Goal: Task Accomplishment & Management: Complete application form

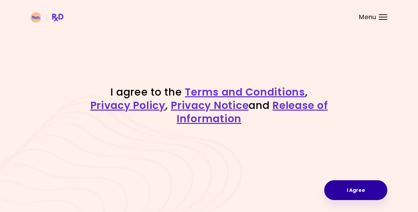
click at [347, 190] on button "I Agree" at bounding box center [355, 190] width 63 height 20
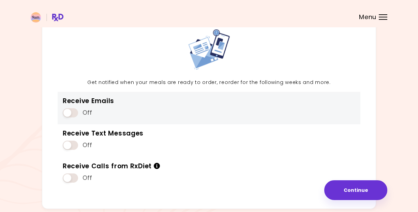
scroll to position [71, 0]
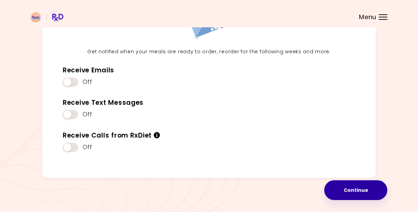
click at [346, 191] on button "Continue" at bounding box center [355, 190] width 63 height 20
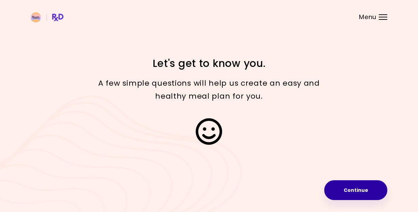
click at [344, 192] on button "Continue" at bounding box center [355, 190] width 63 height 20
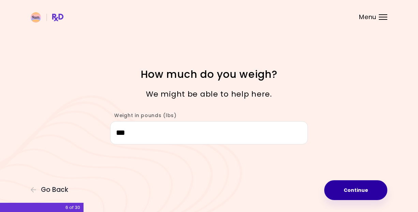
click at [346, 192] on button "Continue" at bounding box center [355, 190] width 63 height 20
select select "****"
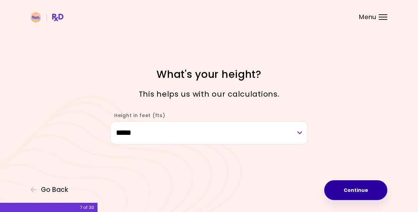
click at [346, 192] on button "Continue" at bounding box center [355, 190] width 63 height 20
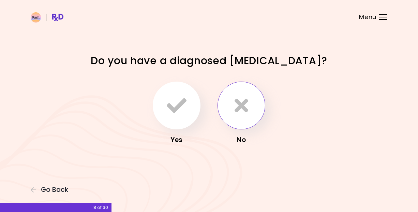
click at [242, 104] on icon "button" at bounding box center [242, 105] width 14 height 20
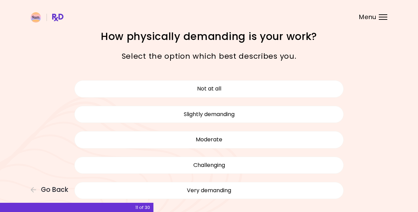
scroll to position [6, 0]
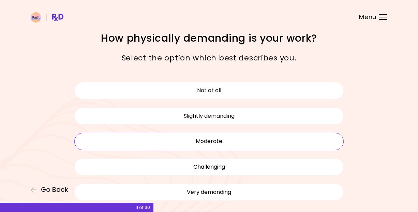
click at [232, 141] on button "Moderate" at bounding box center [208, 141] width 269 height 17
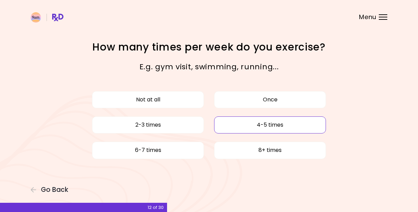
click at [260, 125] on button "4-5 times" at bounding box center [270, 124] width 112 height 17
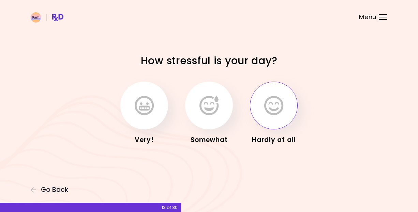
click at [270, 112] on icon "button" at bounding box center [273, 105] width 19 height 20
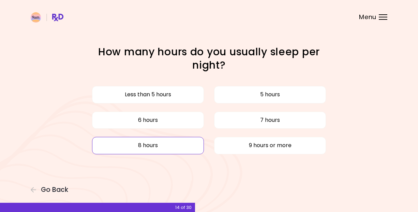
click at [180, 144] on button "8 hours" at bounding box center [148, 145] width 112 height 17
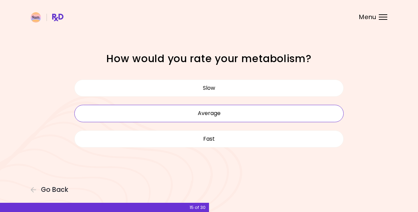
click at [208, 111] on button "Average" at bounding box center [208, 113] width 269 height 17
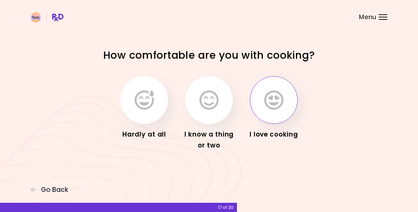
click at [276, 102] on icon "button" at bounding box center [273, 100] width 19 height 20
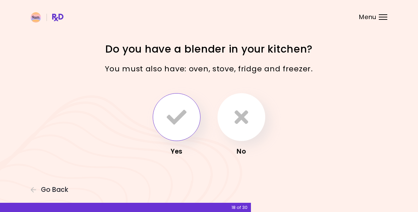
click at [171, 111] on icon "button" at bounding box center [177, 117] width 20 height 20
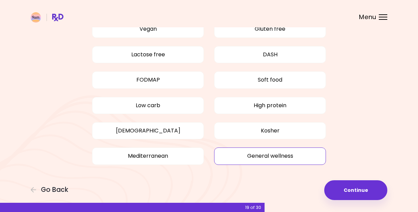
scroll to position [73, 0]
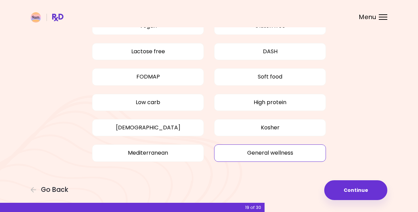
click at [242, 153] on button "General wellness" at bounding box center [270, 152] width 112 height 17
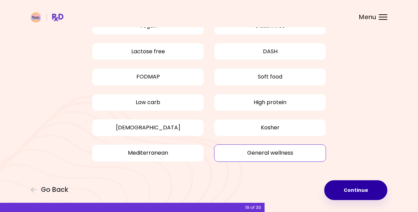
click at [346, 188] on button "Continue" at bounding box center [355, 190] width 63 height 20
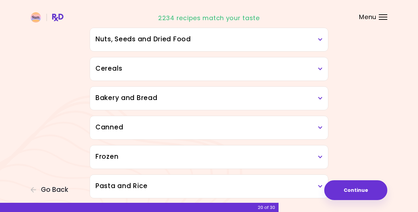
scroll to position [390, 0]
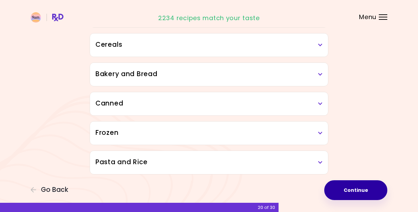
click at [363, 192] on button "Continue" at bounding box center [355, 190] width 63 height 20
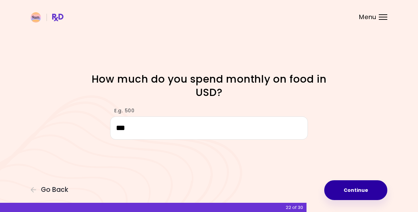
type input "***"
click at [355, 188] on button "Continue" at bounding box center [355, 190] width 63 height 20
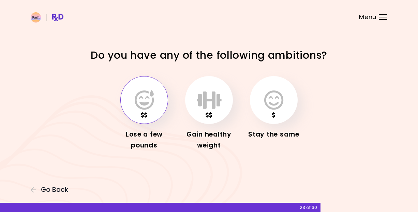
click at [142, 95] on icon "button" at bounding box center [144, 100] width 19 height 20
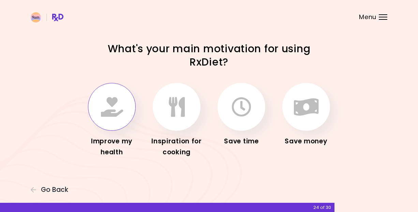
click at [107, 102] on icon "button" at bounding box center [112, 107] width 22 height 20
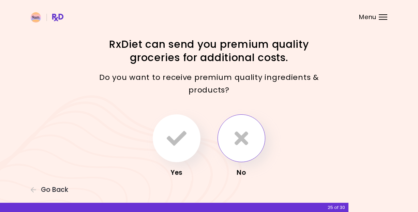
click at [244, 143] on icon "button" at bounding box center [242, 138] width 14 height 20
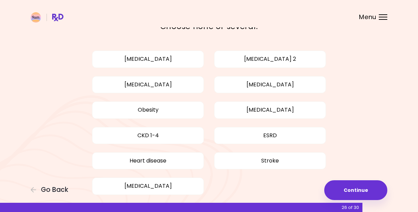
scroll to position [71, 0]
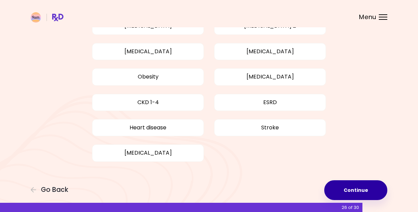
click at [355, 192] on button "Continue" at bounding box center [355, 190] width 63 height 20
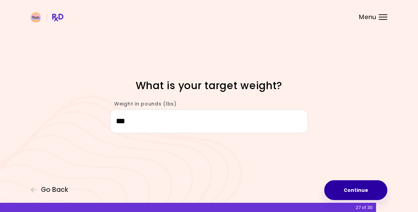
type input "***"
click at [349, 195] on button "Continue" at bounding box center [355, 190] width 63 height 20
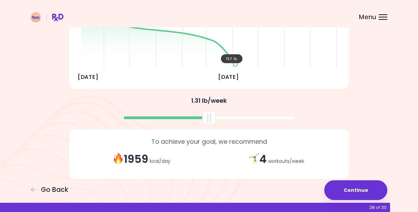
scroll to position [141, 0]
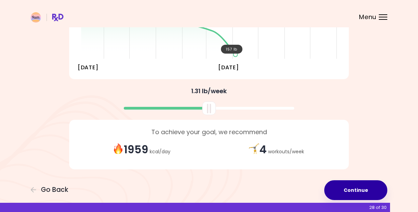
click at [354, 192] on button "Continue" at bounding box center [355, 190] width 63 height 20
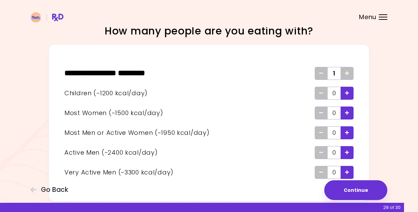
scroll to position [14, 0]
click at [347, 71] on icon "Add" at bounding box center [347, 73] width 4 height 4
click at [347, 73] on icon "Add" at bounding box center [347, 73] width 4 height 4
click at [347, 112] on icon "Add - Woman" at bounding box center [347, 112] width 4 height 4
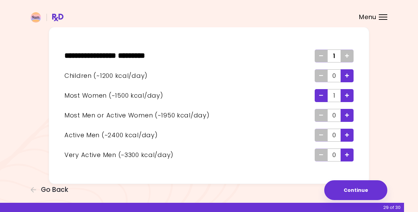
scroll to position [39, 0]
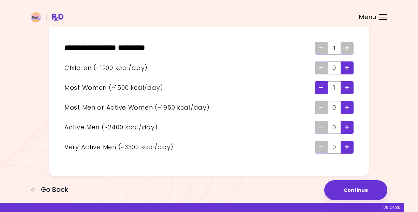
click at [350, 126] on div "Add - Active Man" at bounding box center [347, 127] width 13 height 13
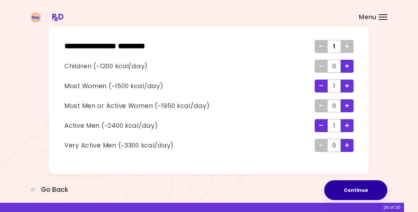
click at [360, 189] on button "Continue" at bounding box center [355, 190] width 63 height 20
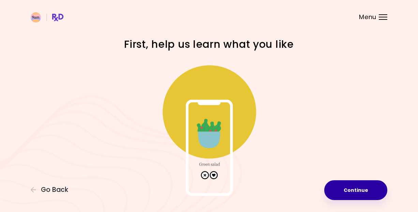
click at [347, 193] on button "Continue" at bounding box center [355, 190] width 63 height 20
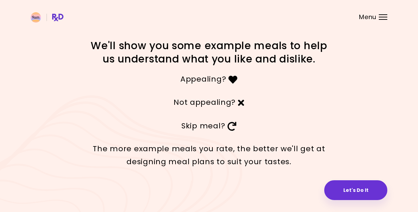
click at [381, 17] on div at bounding box center [383, 17] width 9 height 1
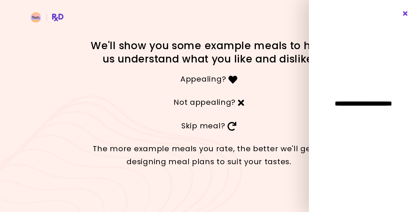
click at [406, 13] on icon "Close" at bounding box center [405, 13] width 6 height 5
